Goal: Task Accomplishment & Management: Manage account settings

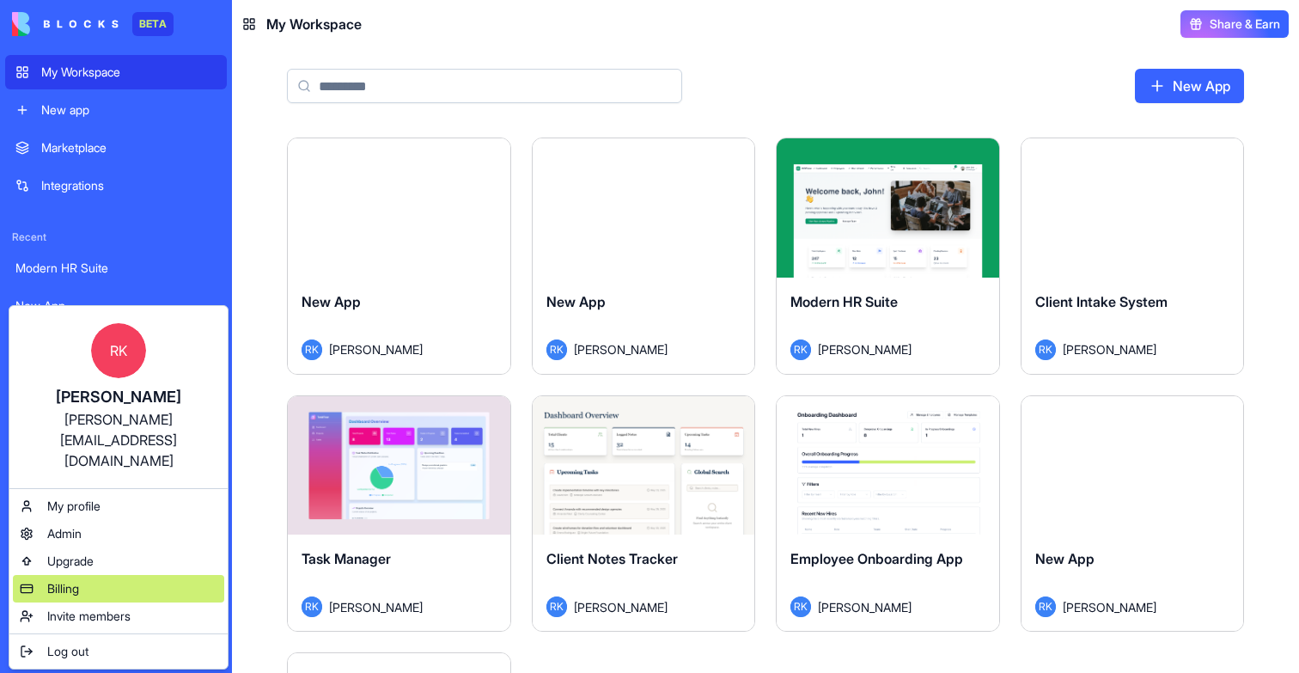
click at [56, 580] on span "Billing" at bounding box center [63, 588] width 32 height 17
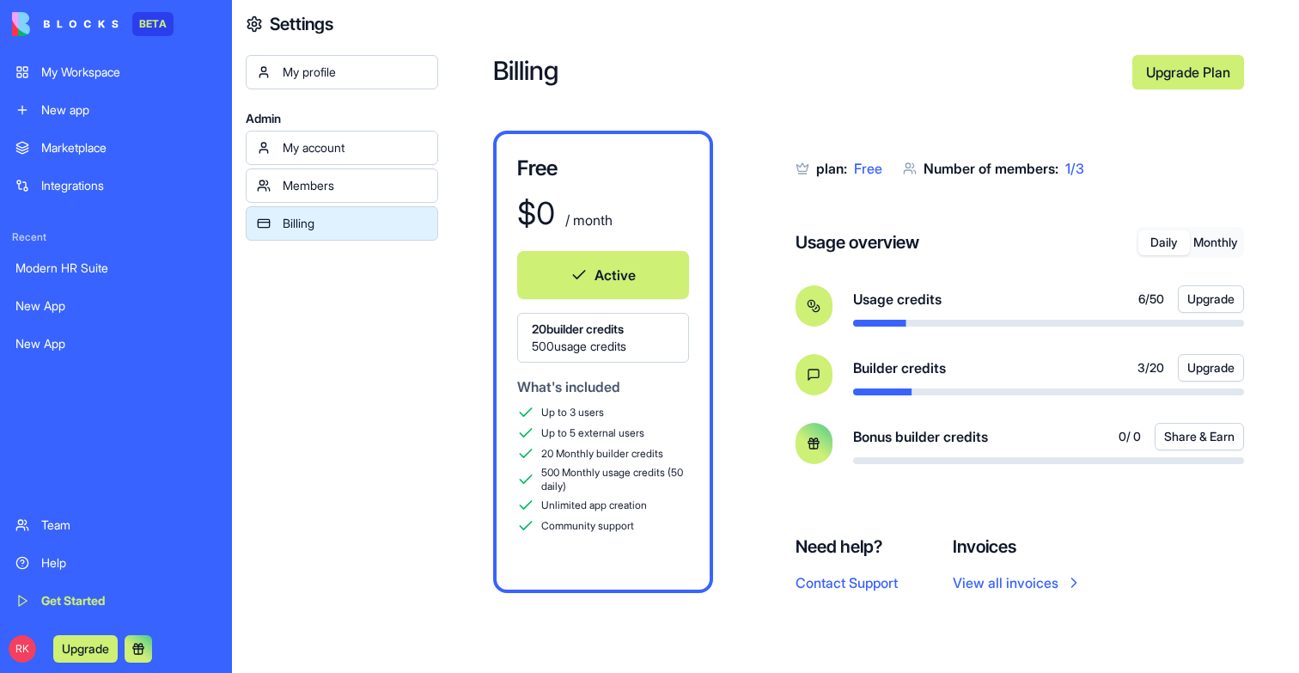
click at [55, 90] on div "My Workspace New app" at bounding box center [116, 91] width 222 height 72
click at [82, 65] on div "My Workspace" at bounding box center [128, 72] width 175 height 17
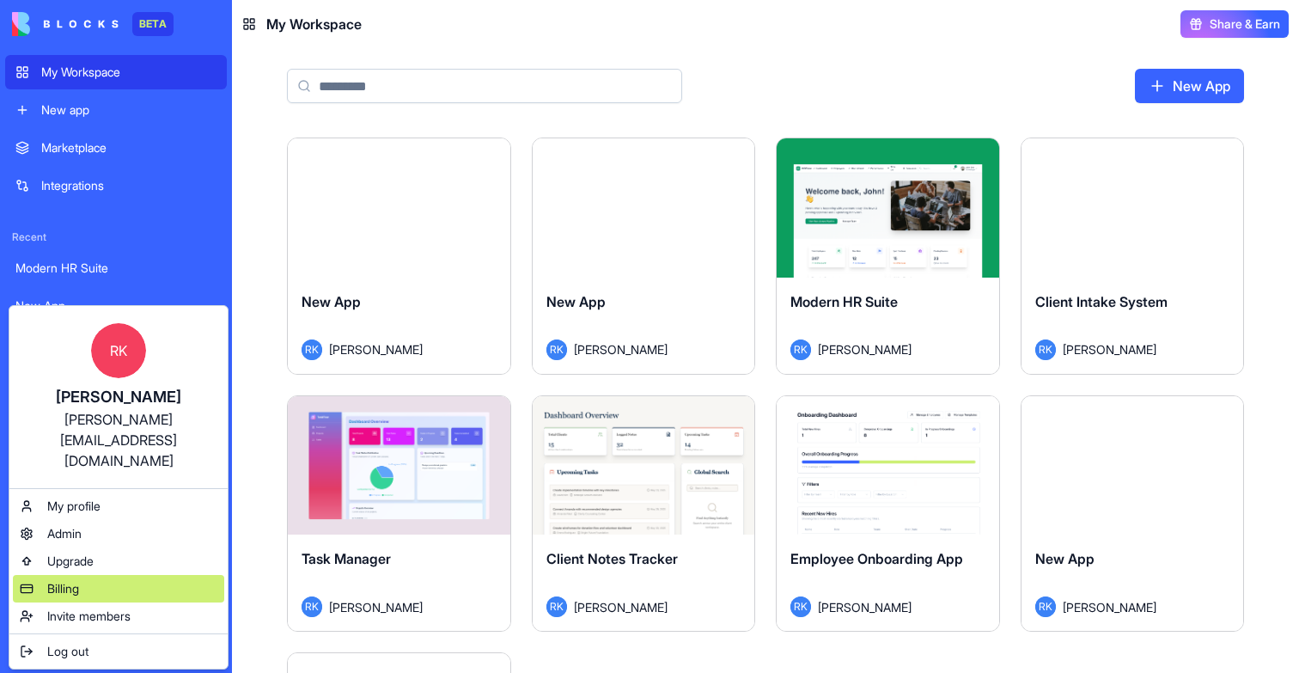
click at [82, 575] on div "Billing" at bounding box center [118, 588] width 211 height 27
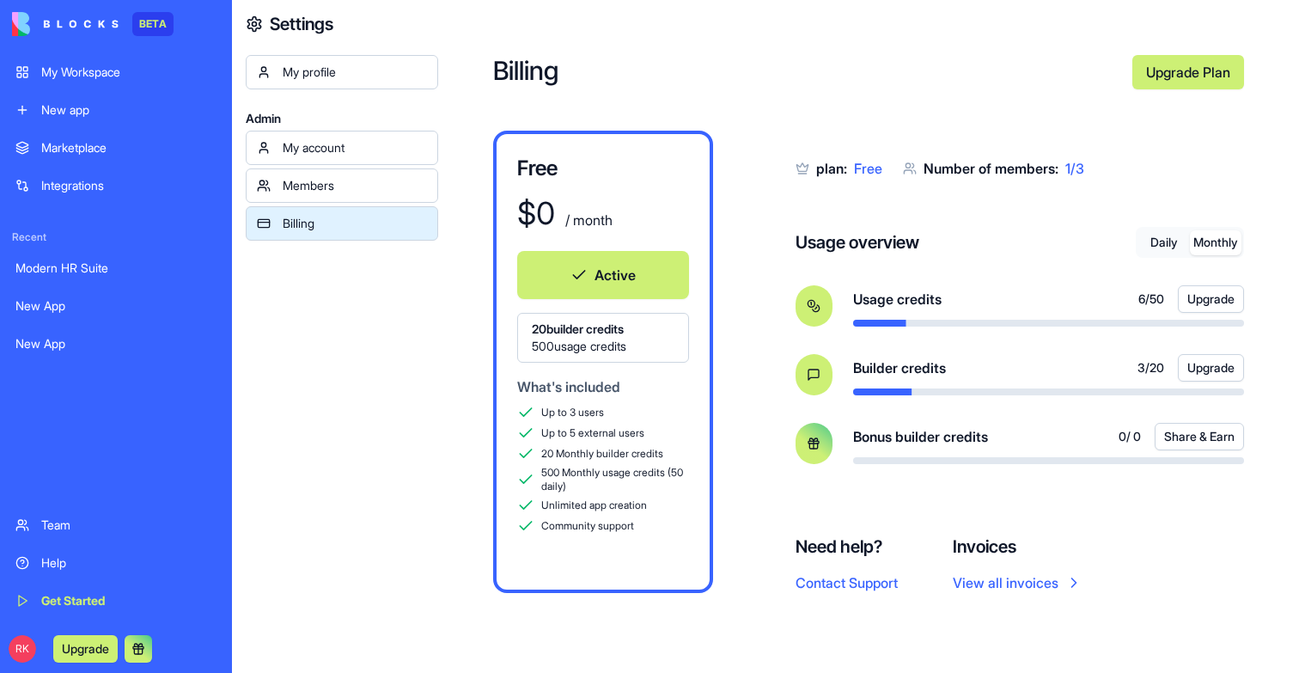
click at [1210, 238] on button "Monthly" at bounding box center [1216, 242] width 52 height 25
click at [89, 86] on link "My Workspace" at bounding box center [116, 72] width 222 height 34
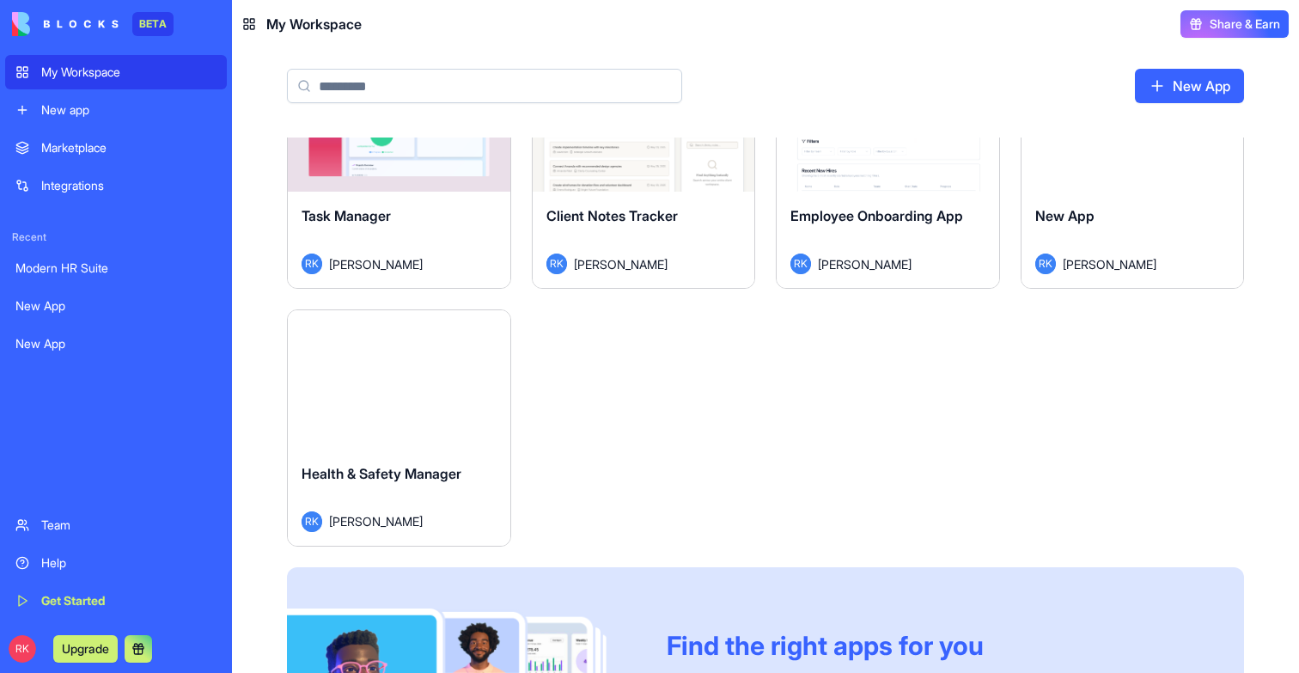
scroll to position [357, 0]
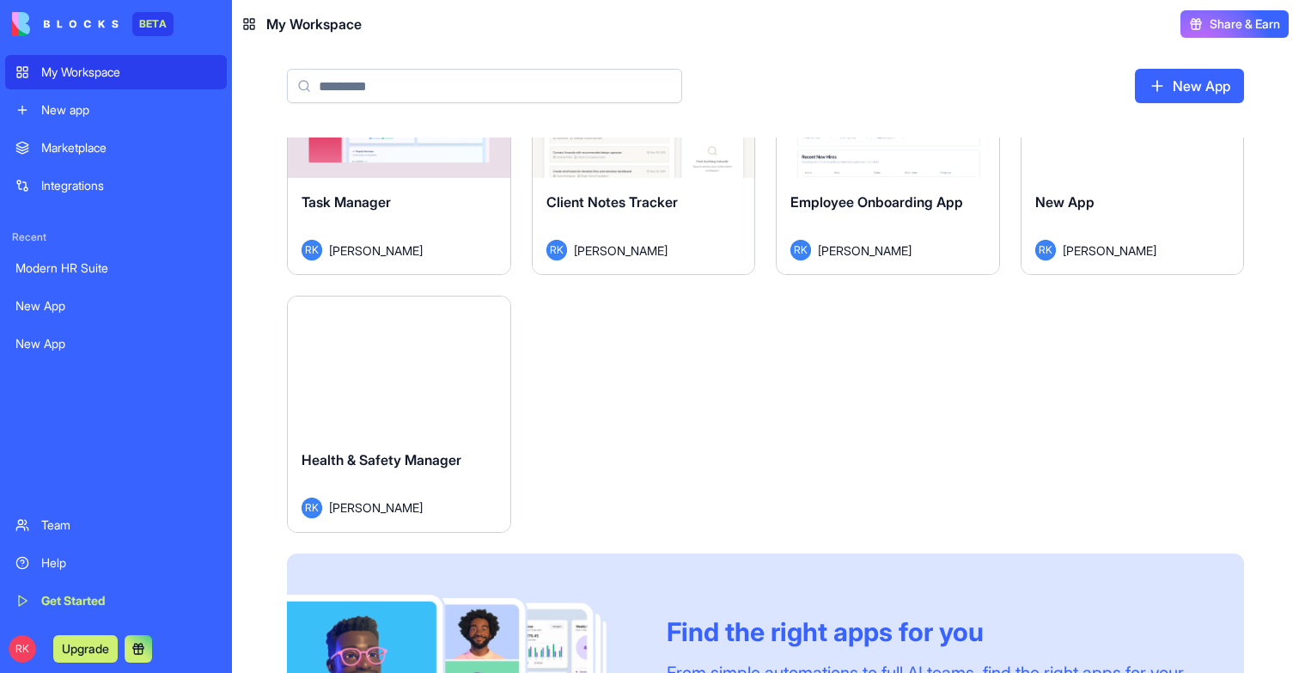
click at [412, 360] on button "Launch" at bounding box center [398, 366] width 129 height 34
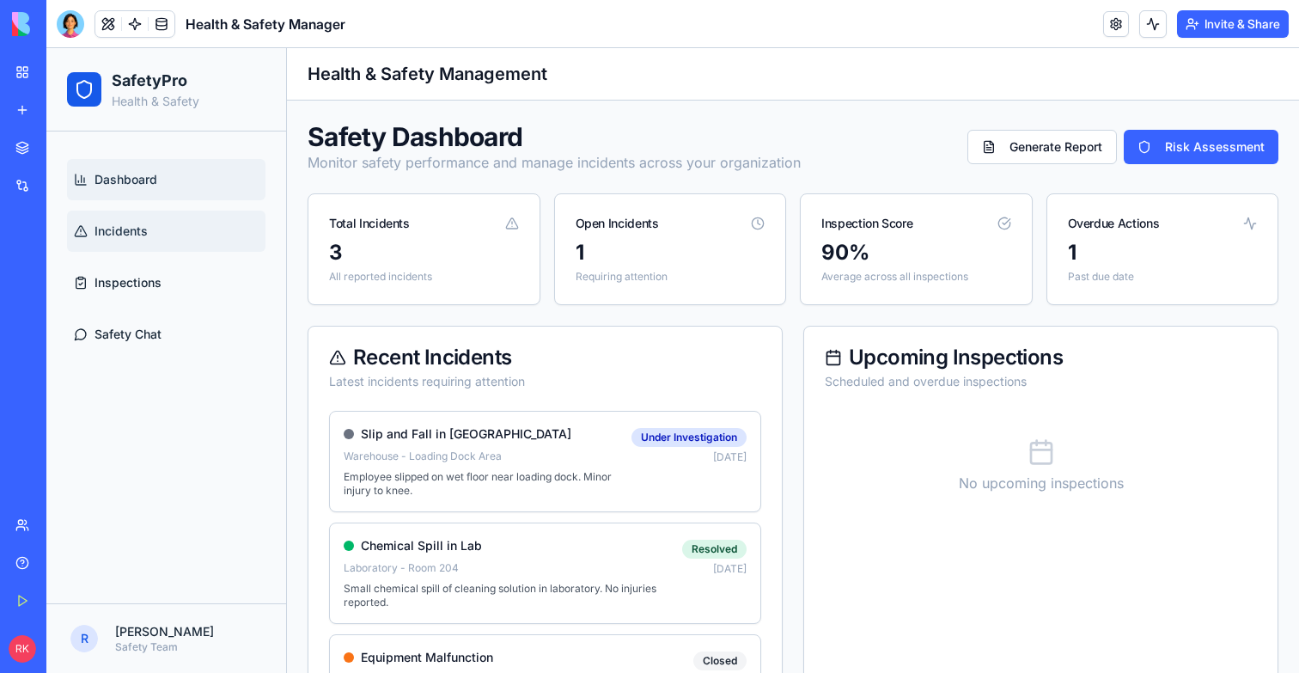
click at [157, 237] on link "Incidents" at bounding box center [166, 231] width 199 height 41
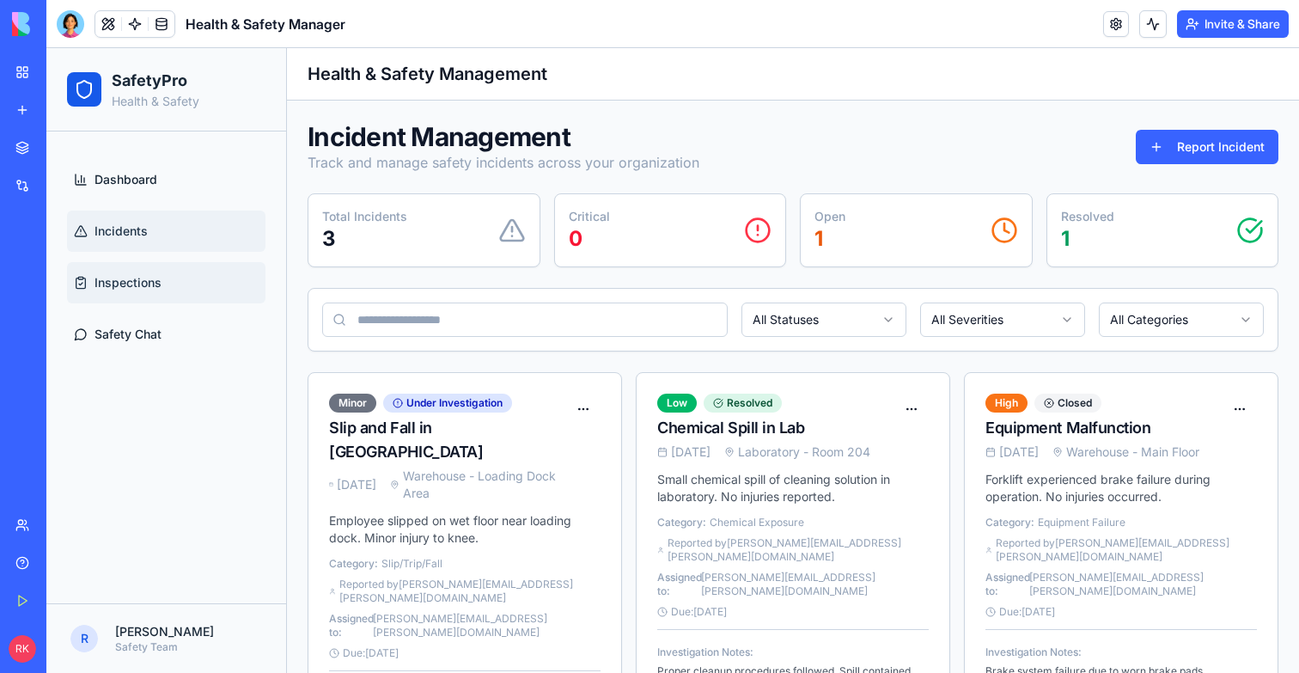
click at [157, 283] on span "Inspections" at bounding box center [128, 282] width 67 height 17
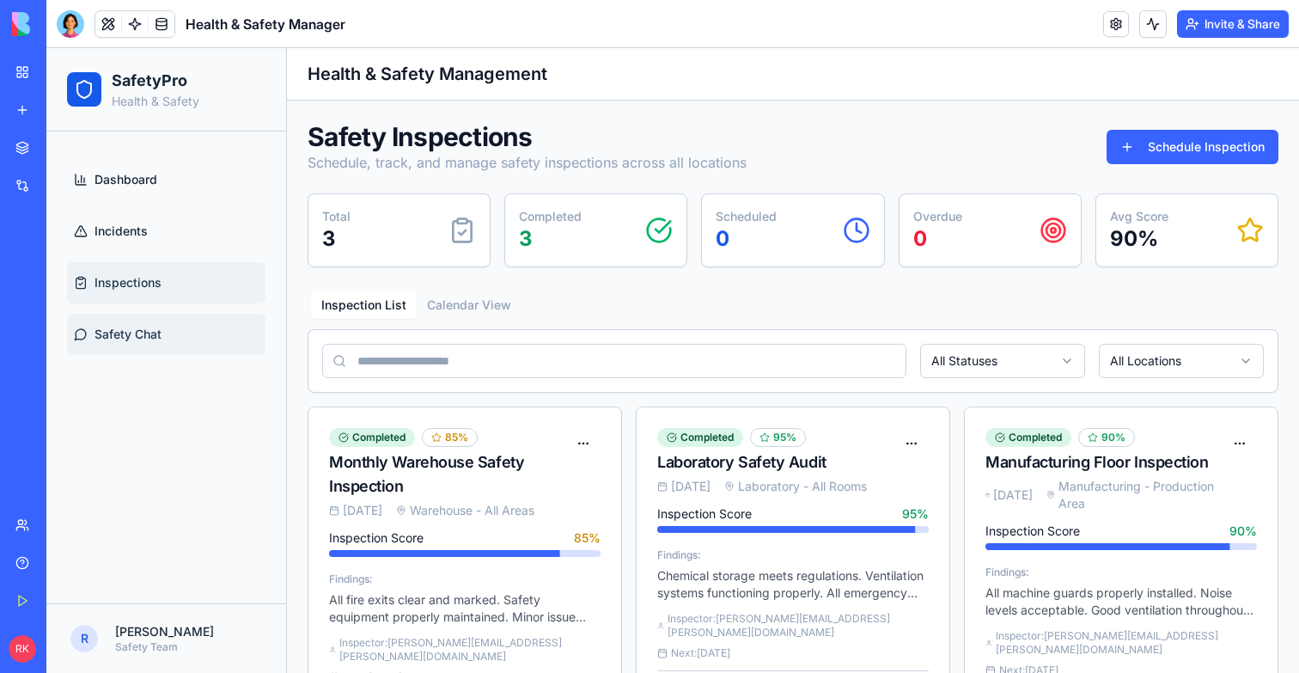
click at [164, 323] on link "Safety Chat" at bounding box center [166, 334] width 199 height 41
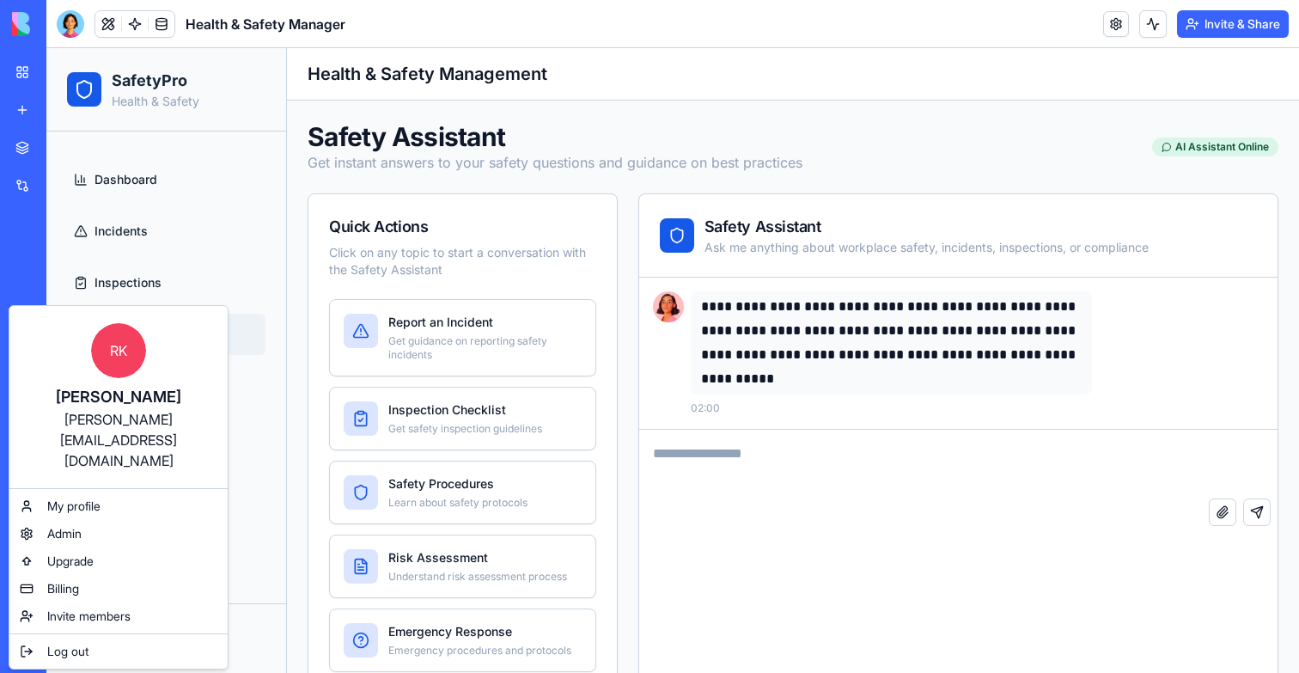
click at [21, 70] on html "BETA My Workspace New app Marketplace Integrations Recent Modern HR Suite New A…" at bounding box center [649, 336] width 1299 height 673
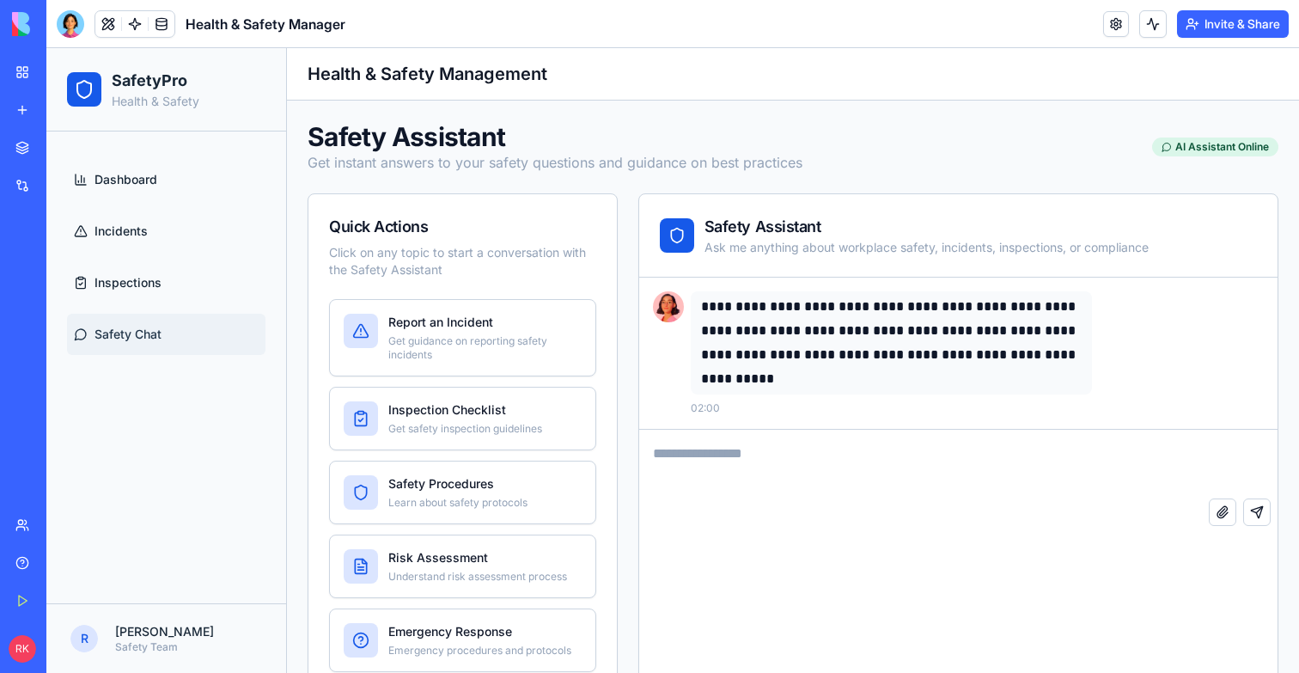
click at [3, 66] on div "BETA My Workspace New app Marketplace Integrations Recent Modern HR Suite New A…" at bounding box center [23, 336] width 46 height 673
click at [35, 68] on link "My Workspace" at bounding box center [39, 72] width 69 height 34
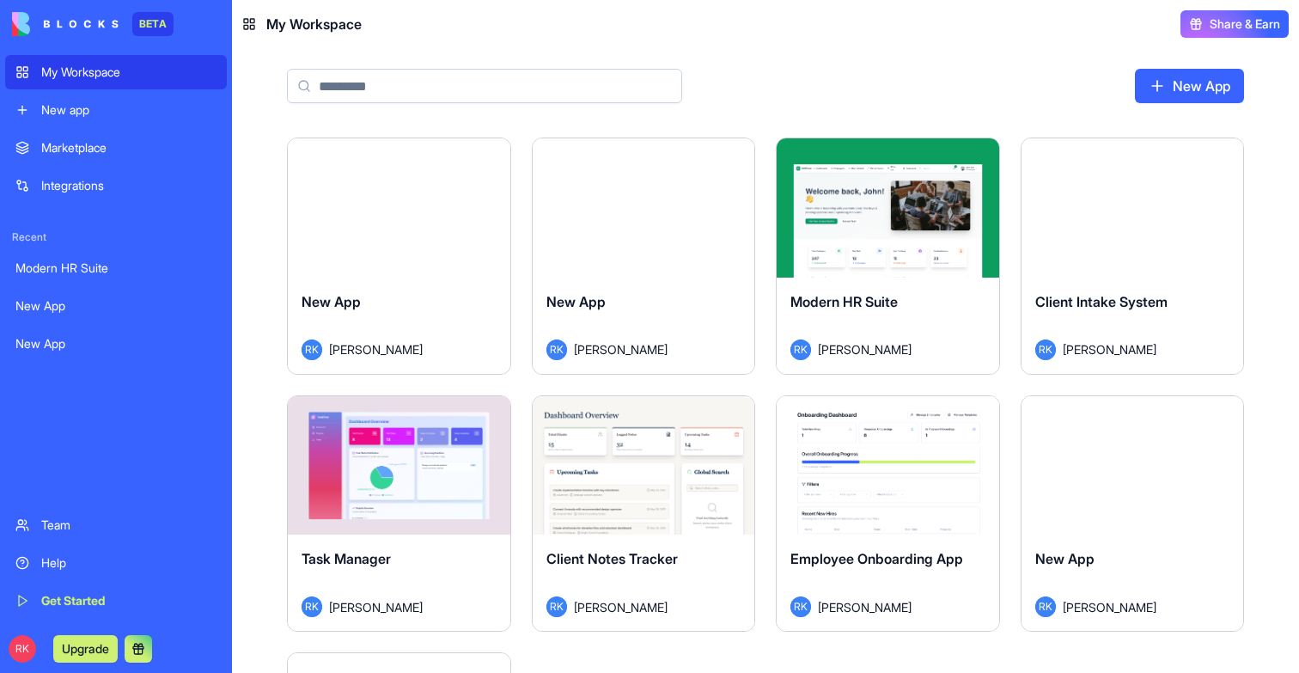
click at [667, 247] on div "Launch" at bounding box center [644, 207] width 223 height 139
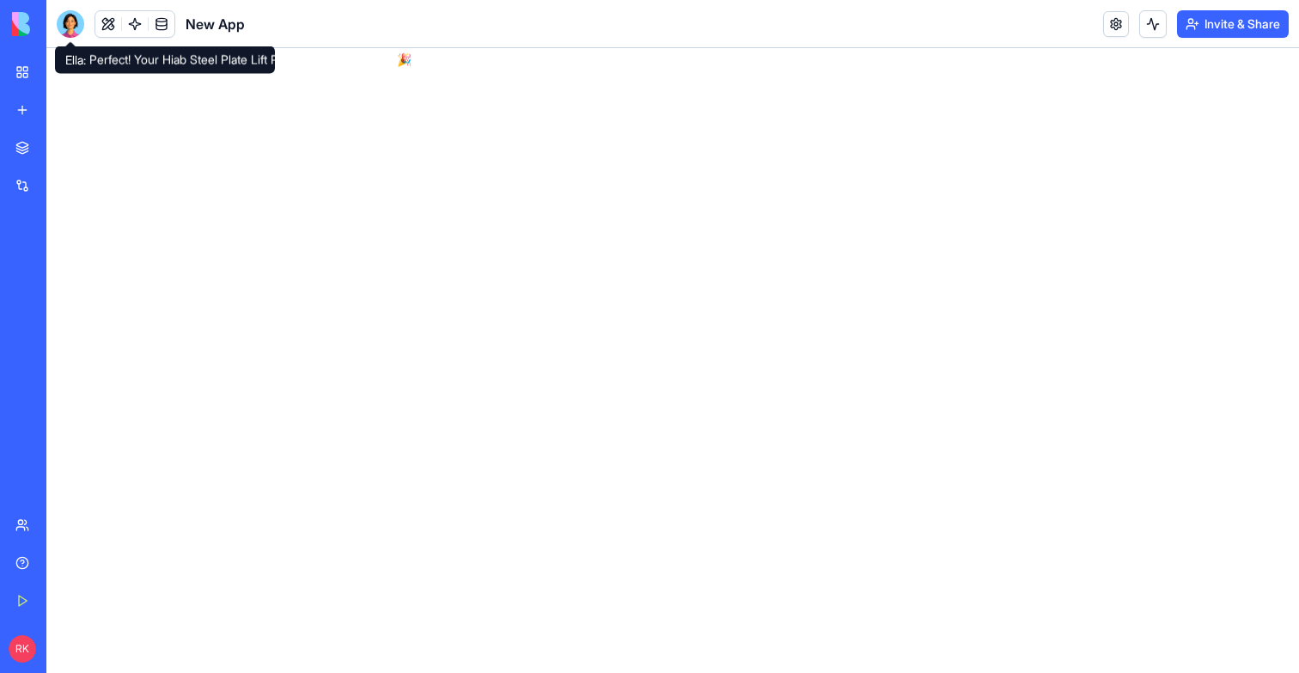
click at [70, 28] on div at bounding box center [70, 23] width 27 height 27
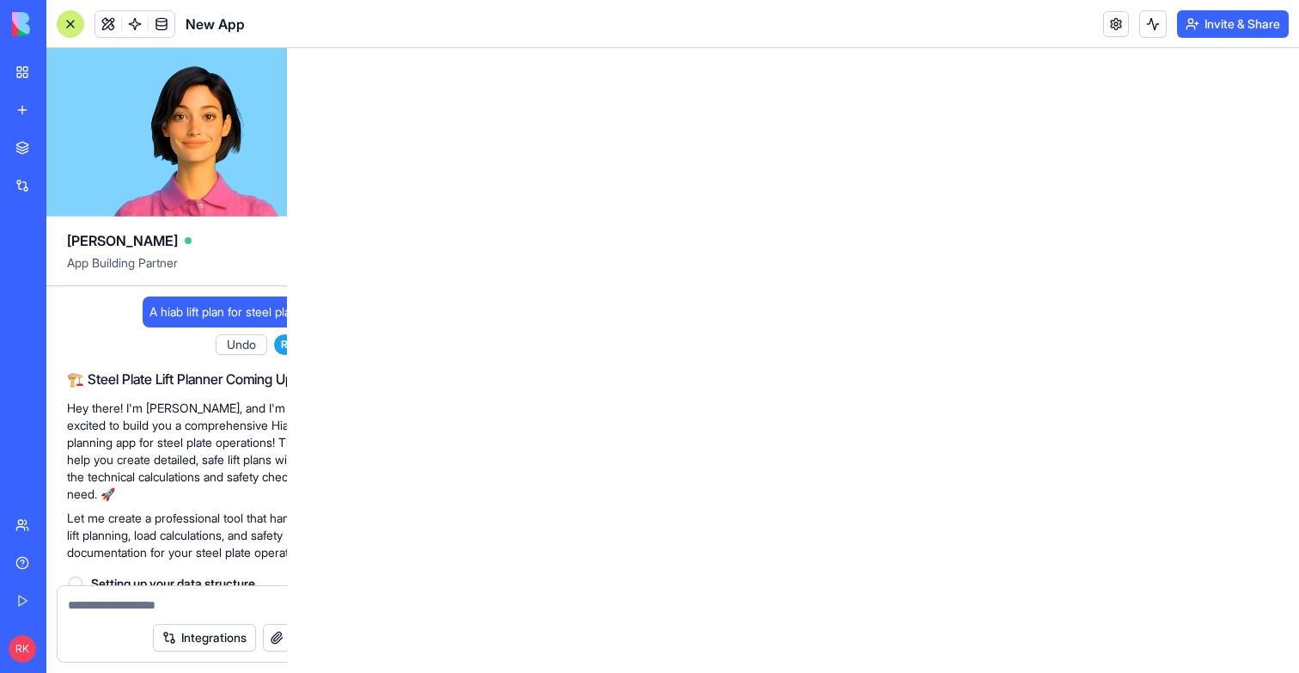
scroll to position [673, 0]
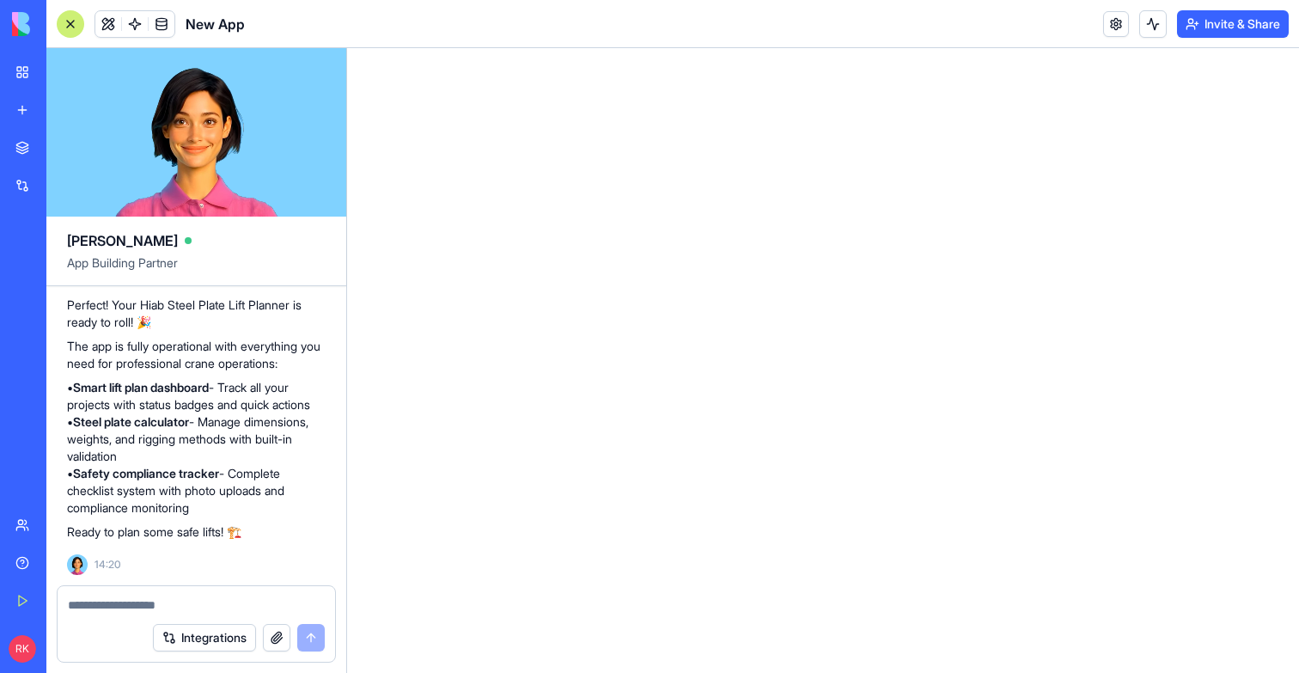
click at [70, 28] on div at bounding box center [70, 23] width 27 height 27
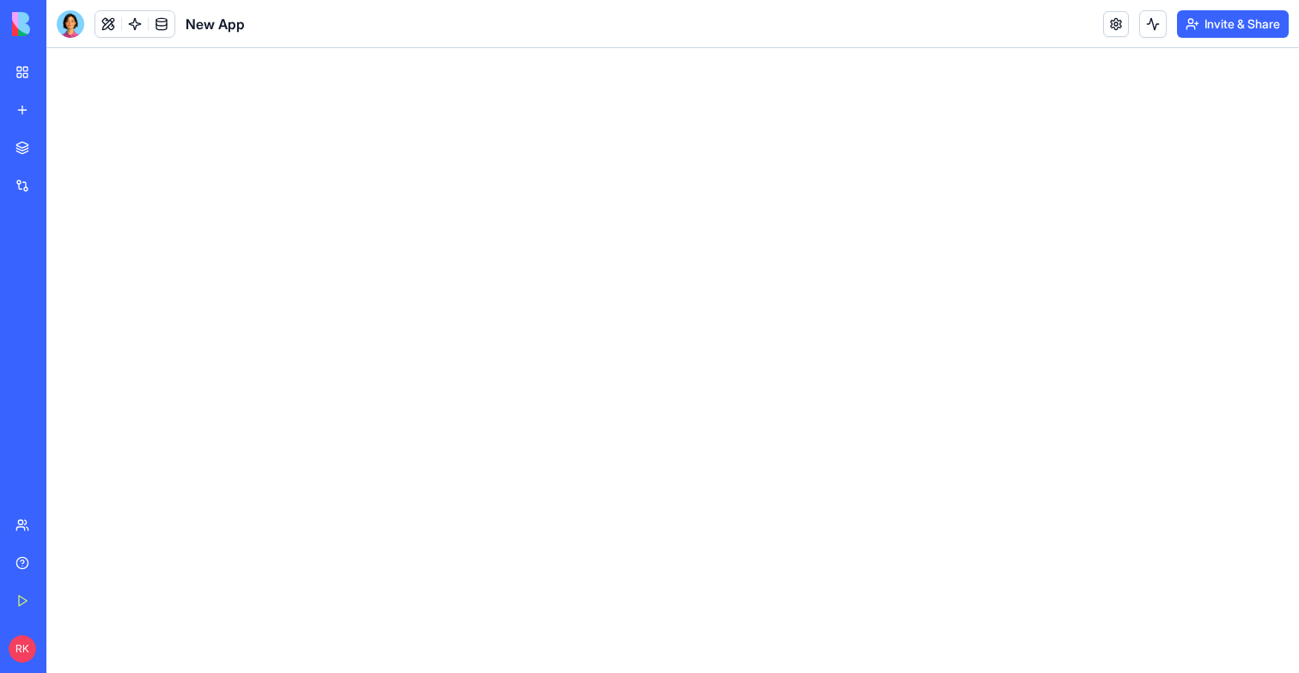
click at [384, 48] on html at bounding box center [672, 48] width 1253 height 0
click at [61, 29] on div at bounding box center [70, 23] width 27 height 27
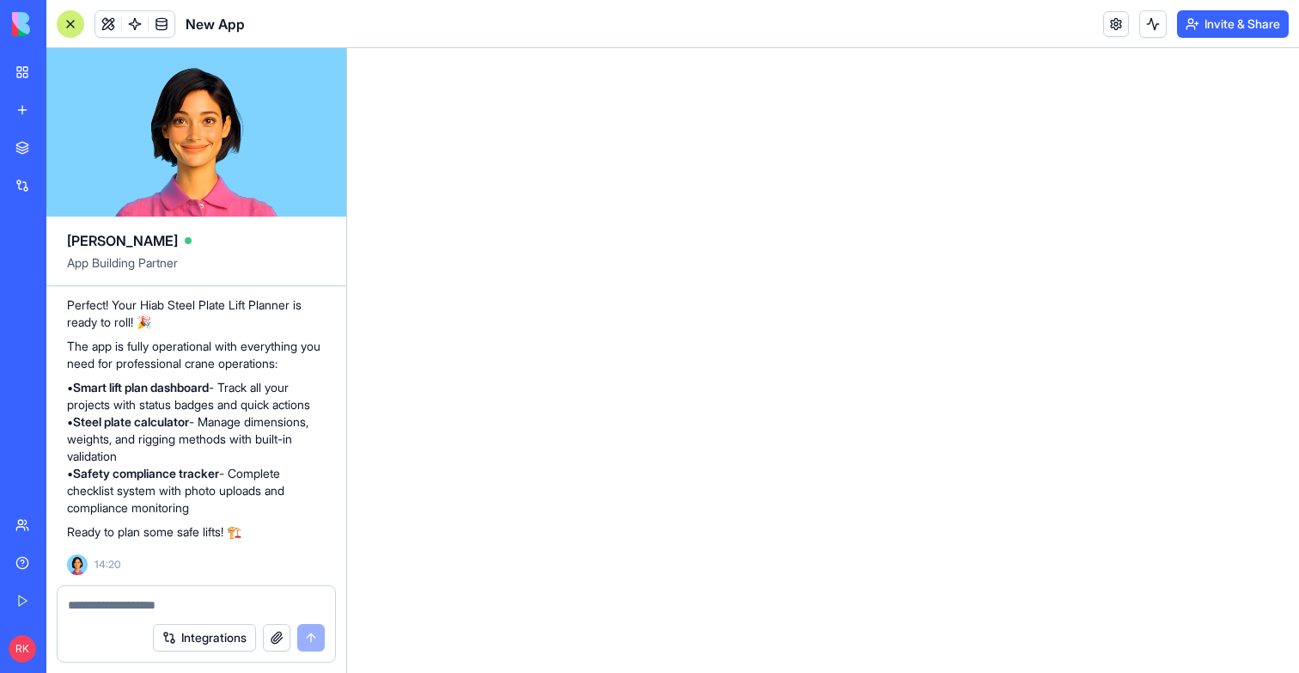
click at [27, 62] on link "My Workspace" at bounding box center [39, 72] width 69 height 34
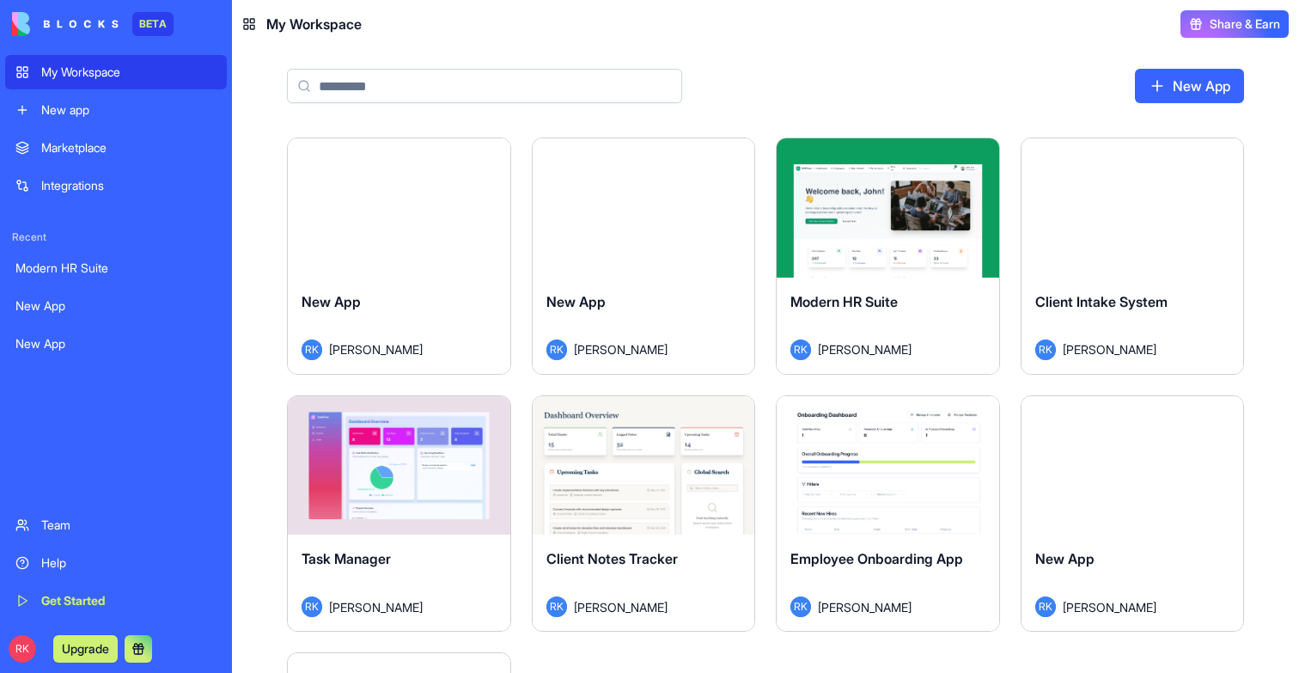
click at [701, 295] on div "New App" at bounding box center [644, 315] width 195 height 48
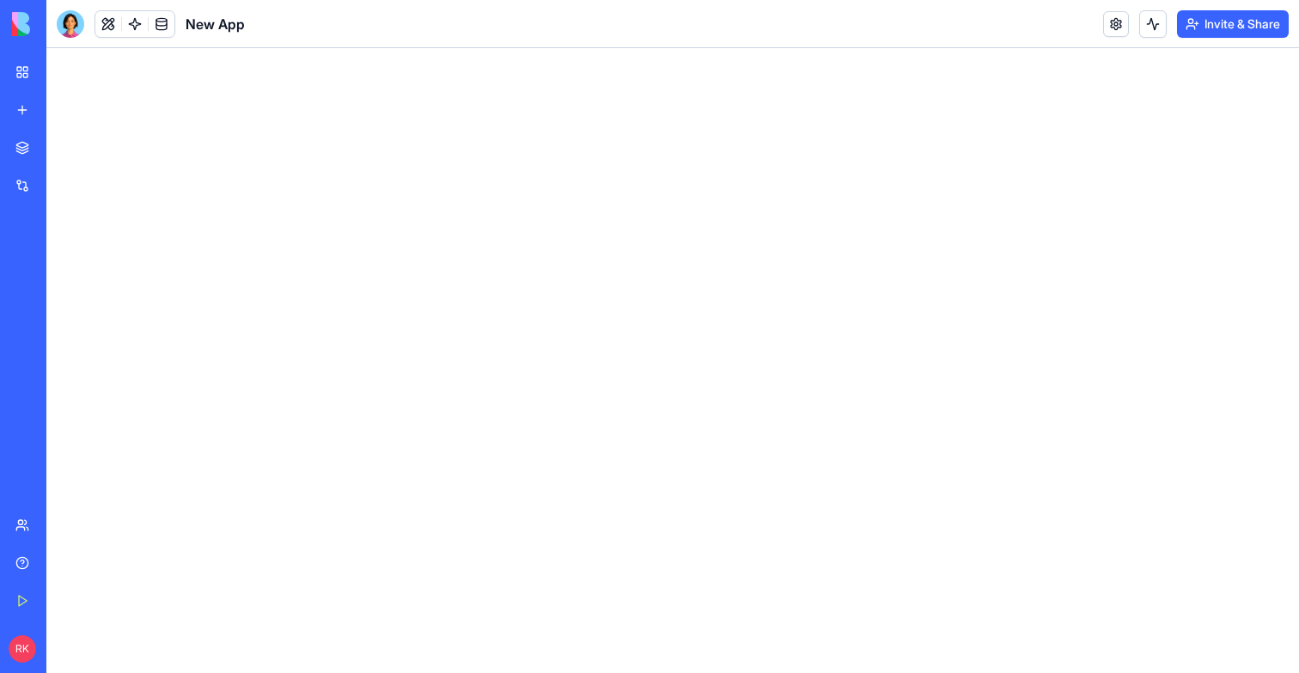
click at [17, 80] on link "My Workspace" at bounding box center [39, 72] width 69 height 34
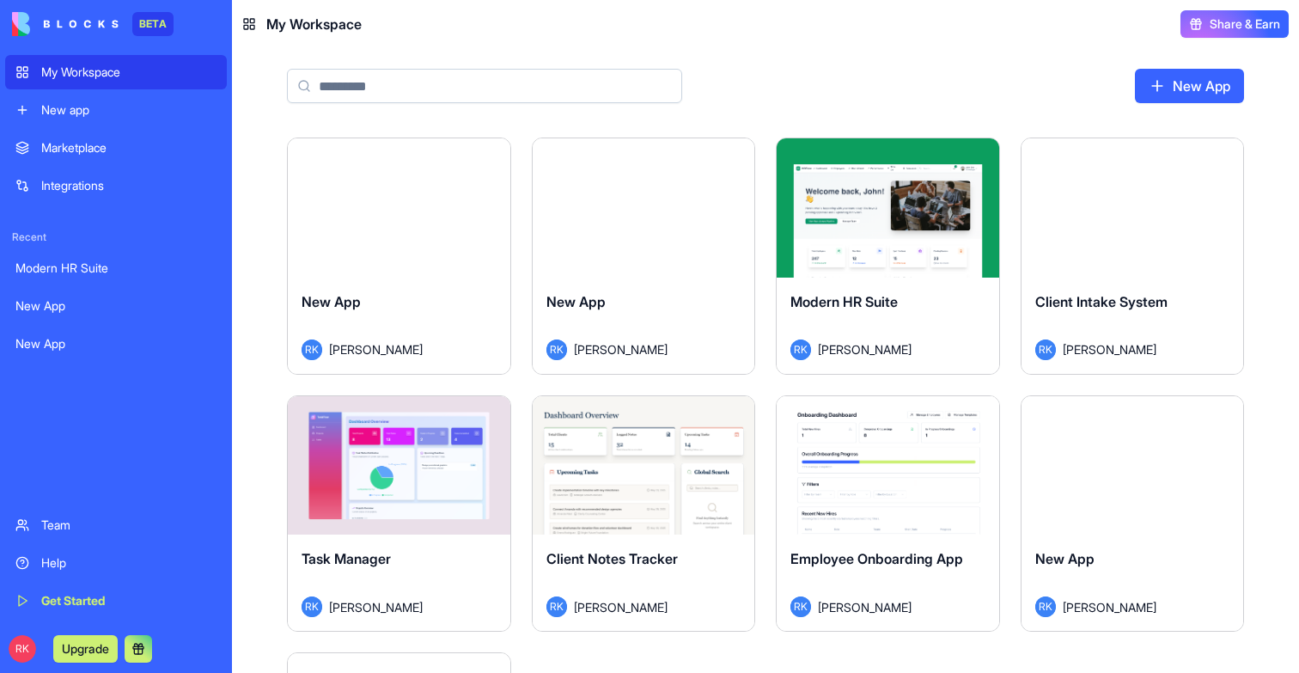
click at [708, 270] on div "Launch" at bounding box center [644, 207] width 223 height 139
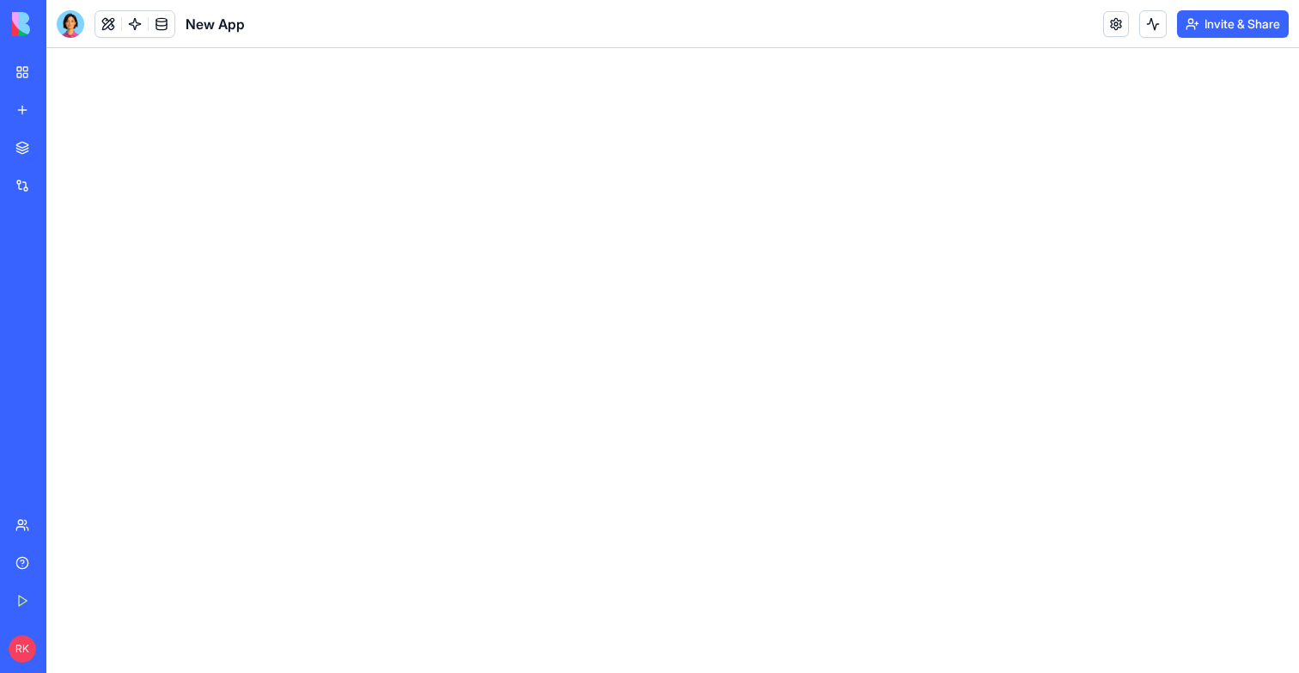
click at [69, 27] on div at bounding box center [70, 23] width 27 height 27
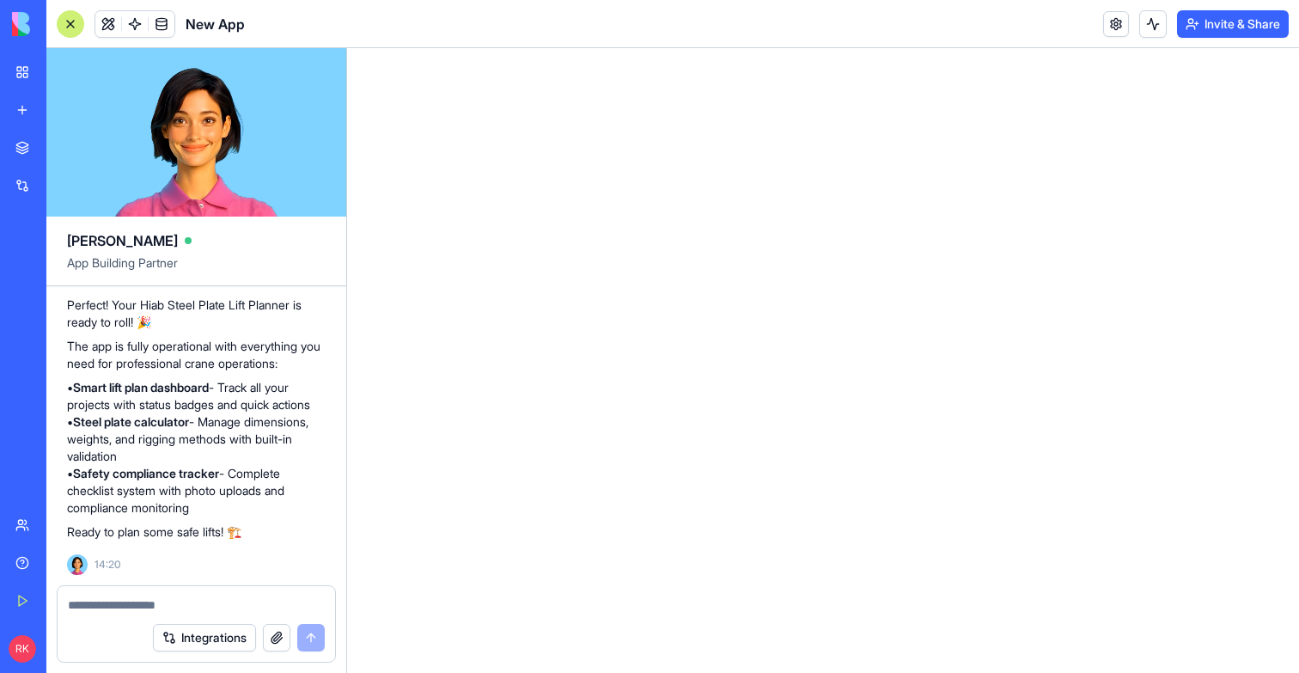
click at [69, 27] on div at bounding box center [70, 23] width 27 height 27
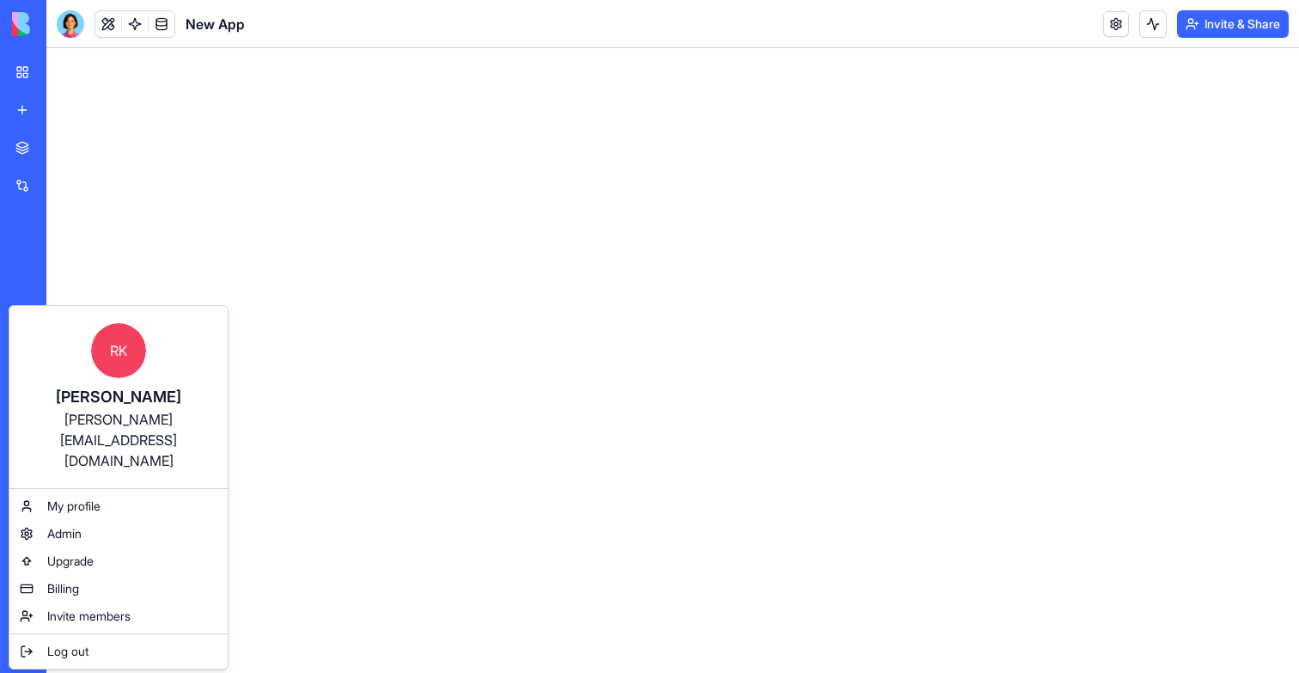
click at [111, 420] on div "[PERSON_NAME][EMAIL_ADDRESS][DOMAIN_NAME]" at bounding box center [119, 440] width 184 height 62
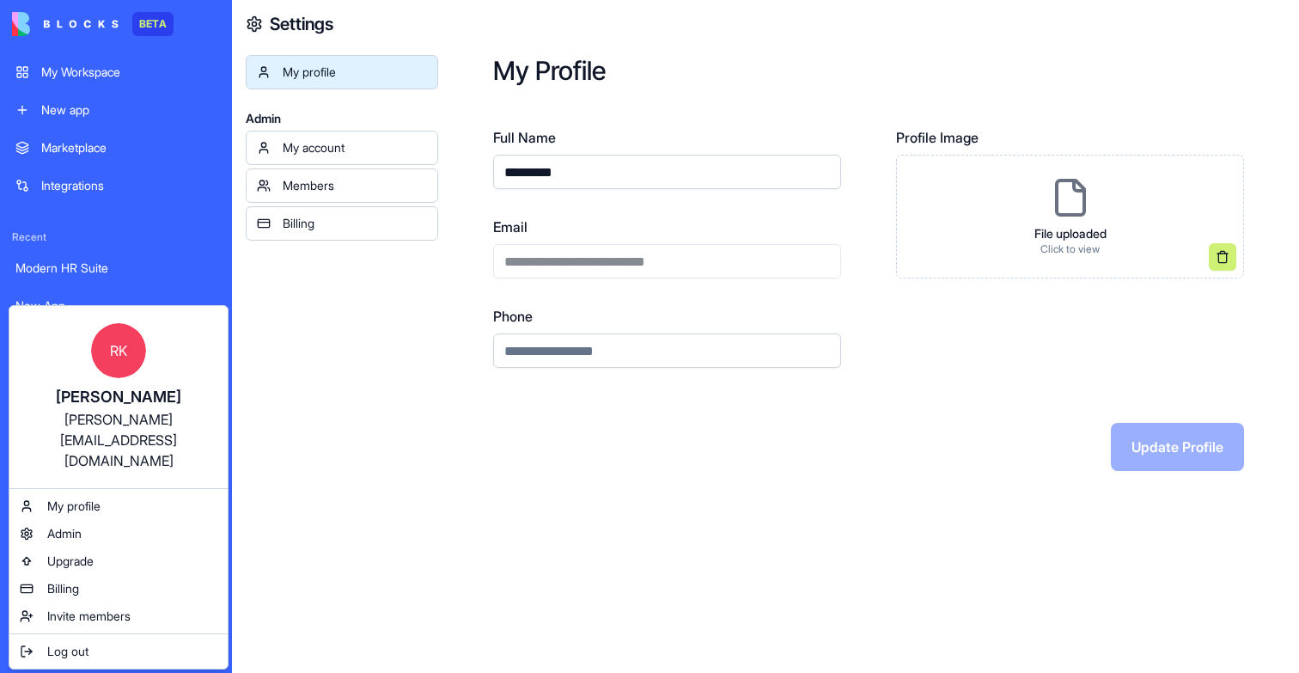
click at [632, 264] on html "**********" at bounding box center [649, 336] width 1299 height 673
click at [632, 264] on div "**********" at bounding box center [667, 248] width 348 height 62
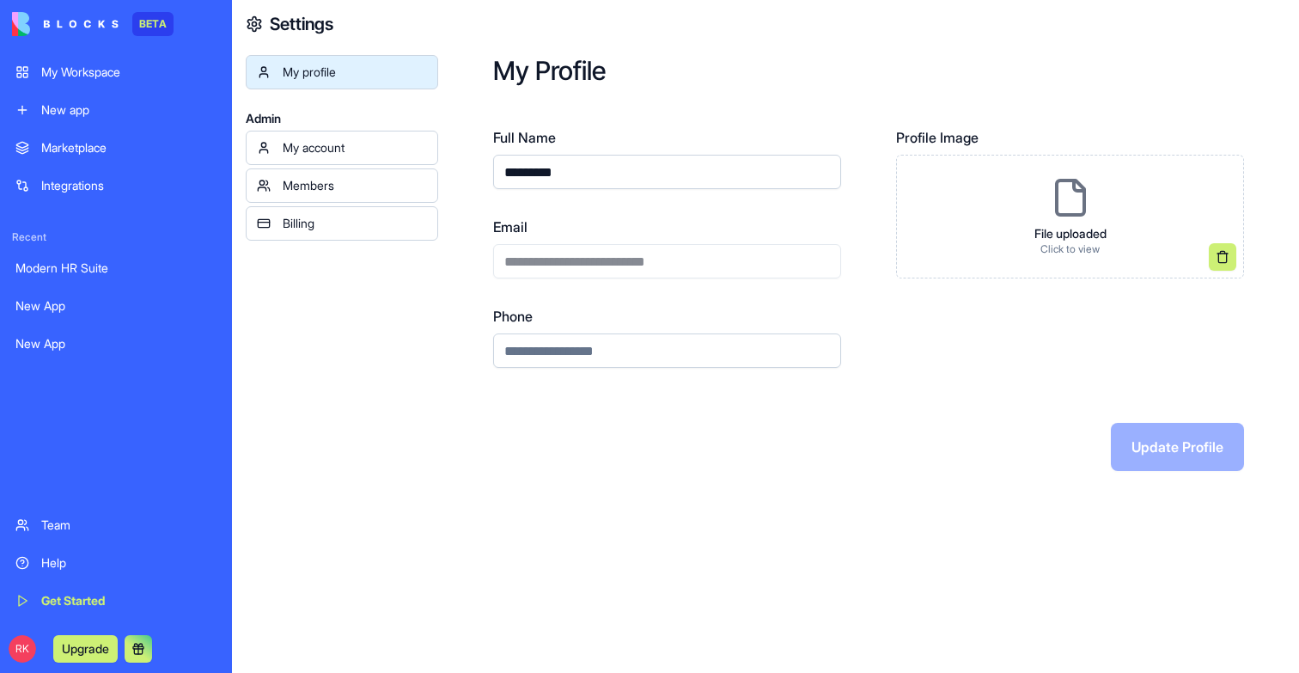
click at [632, 264] on div "**********" at bounding box center [667, 248] width 348 height 62
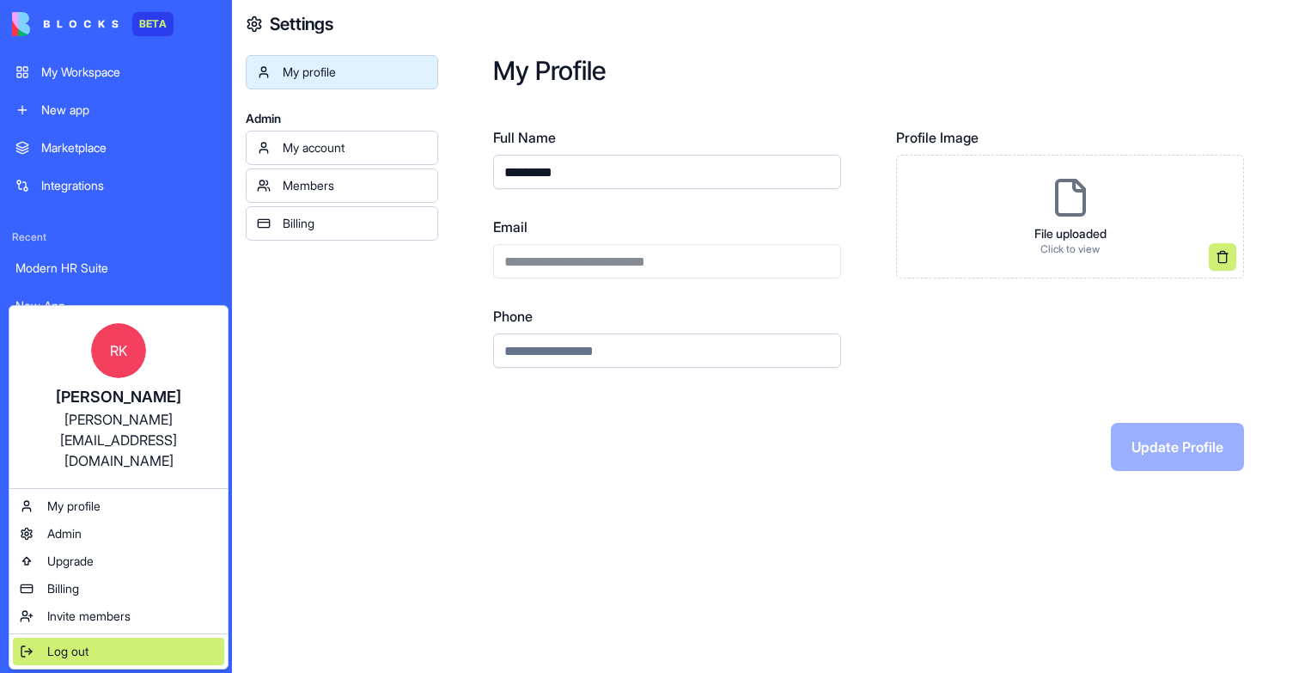
click at [54, 643] on span "Log out" at bounding box center [67, 651] width 41 height 17
